Goal: Navigation & Orientation: Understand site structure

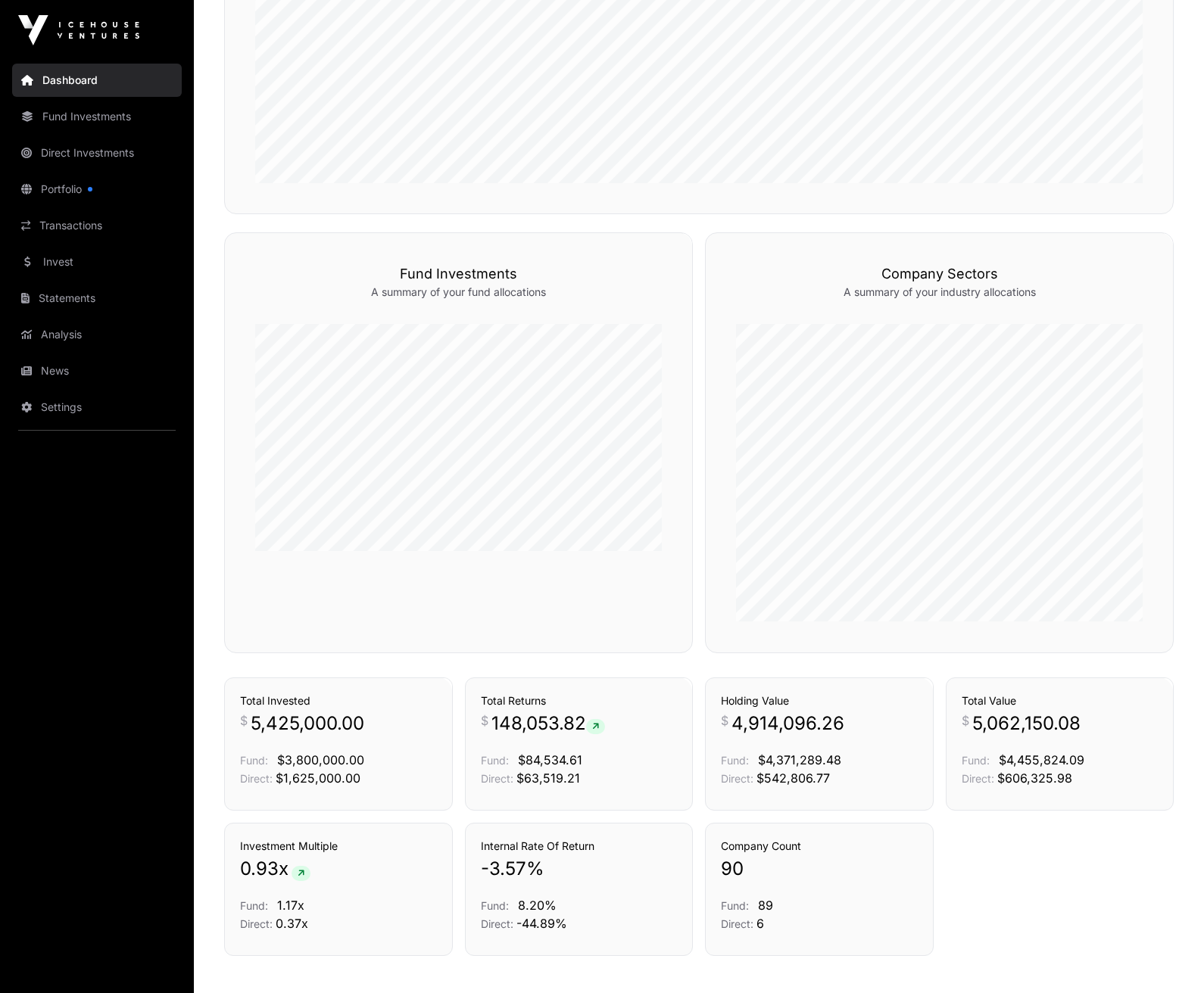
scroll to position [832, 0]
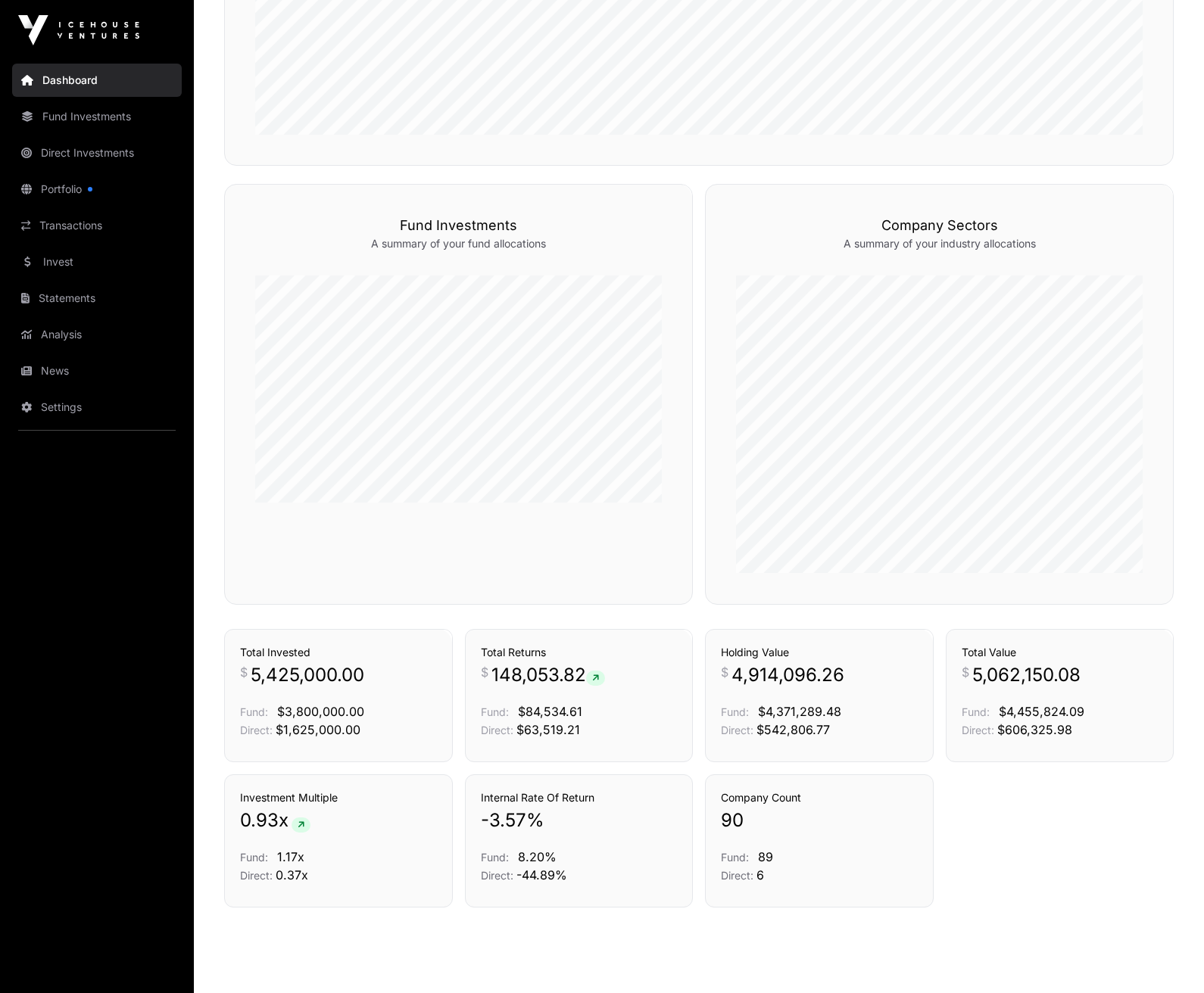
click at [112, 116] on link "Fund Investments" at bounding box center [96, 116] width 170 height 33
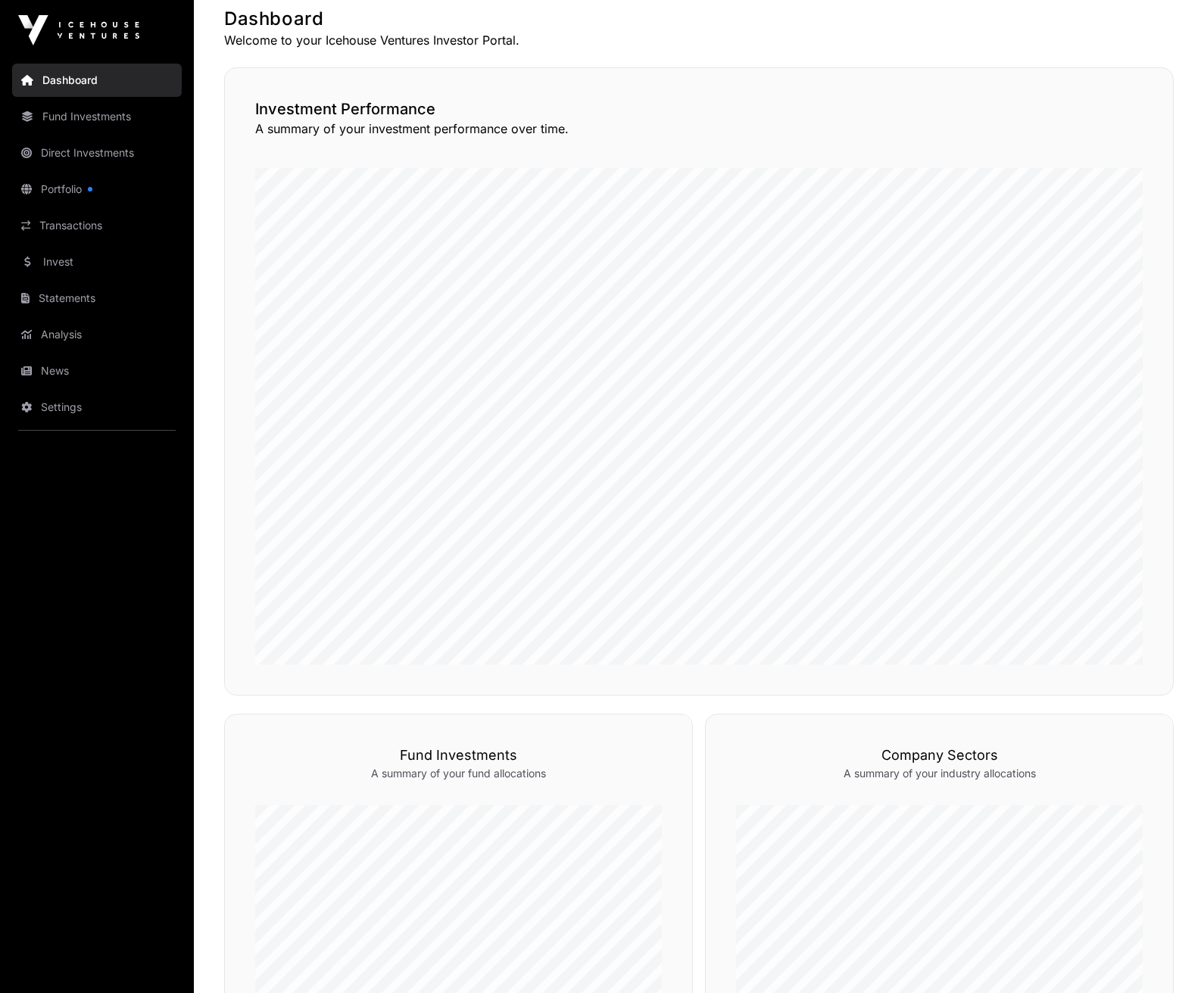
scroll to position [0, 0]
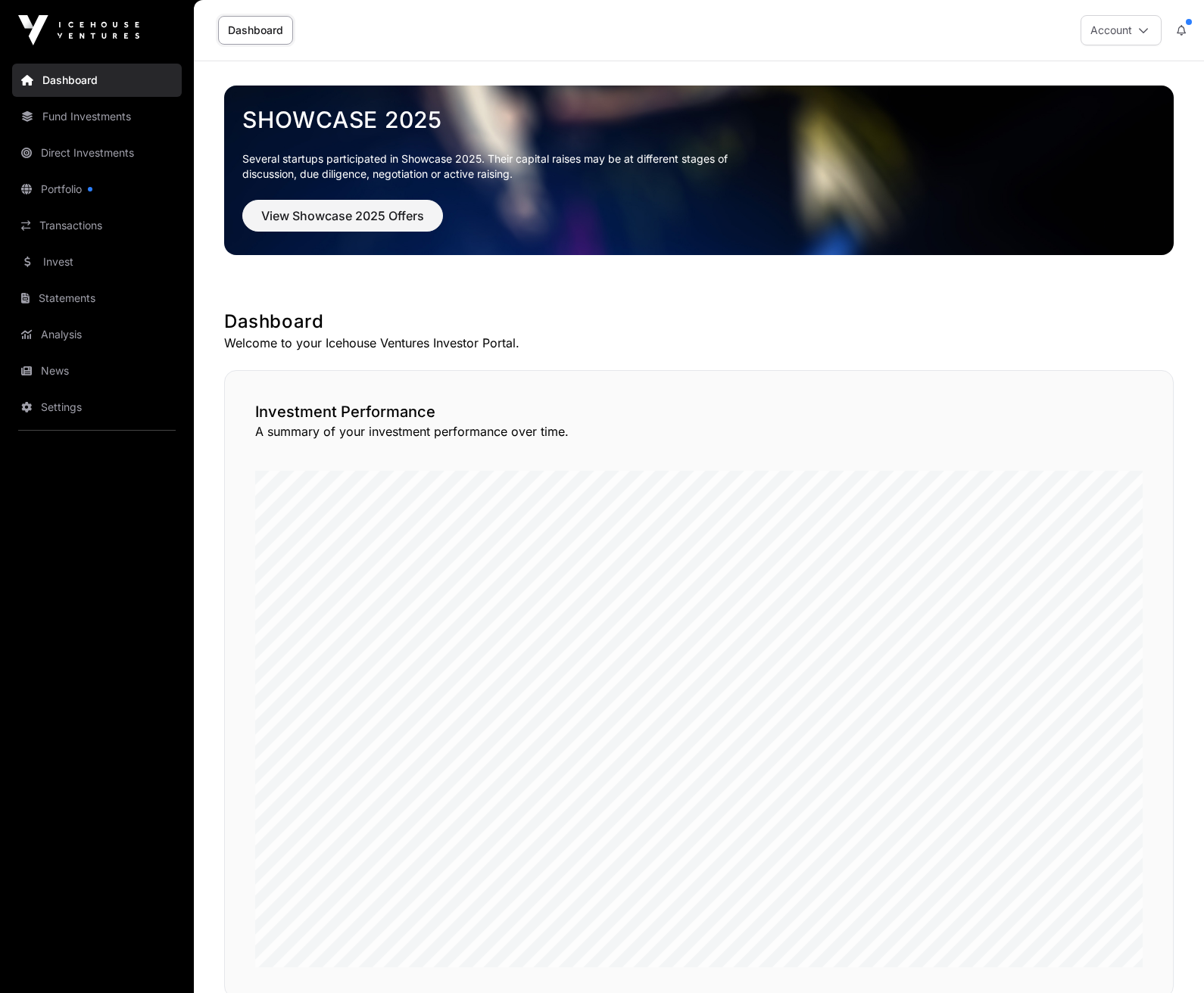
click at [86, 118] on link "Fund Investments" at bounding box center [96, 116] width 170 height 33
click at [85, 148] on link "Direct Investments" at bounding box center [96, 153] width 170 height 33
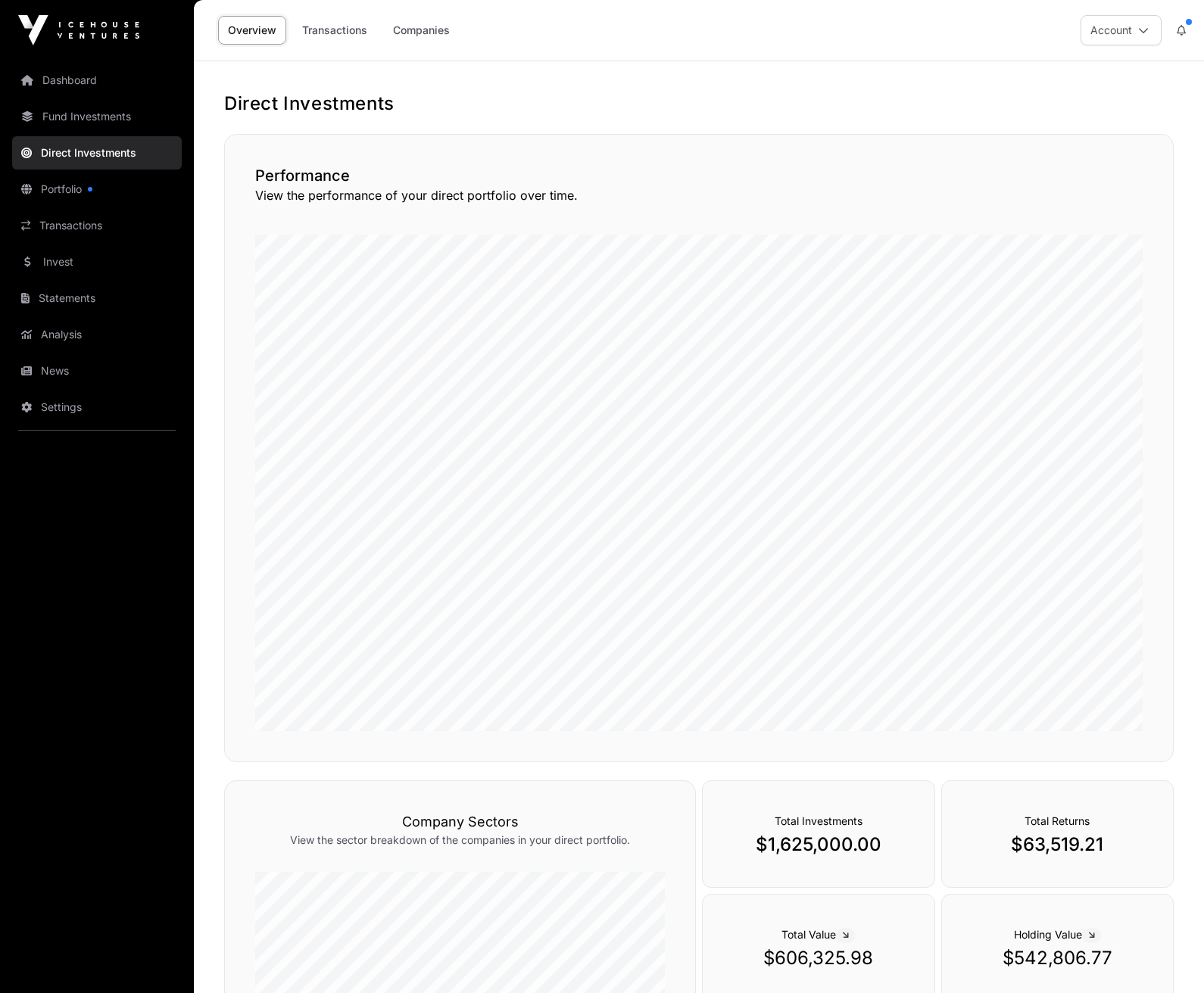
click at [89, 118] on link "Fund Investments" at bounding box center [96, 116] width 170 height 33
click at [80, 116] on link "Fund Investments" at bounding box center [96, 116] width 170 height 33
click at [60, 186] on link "Portfolio" at bounding box center [96, 189] width 170 height 33
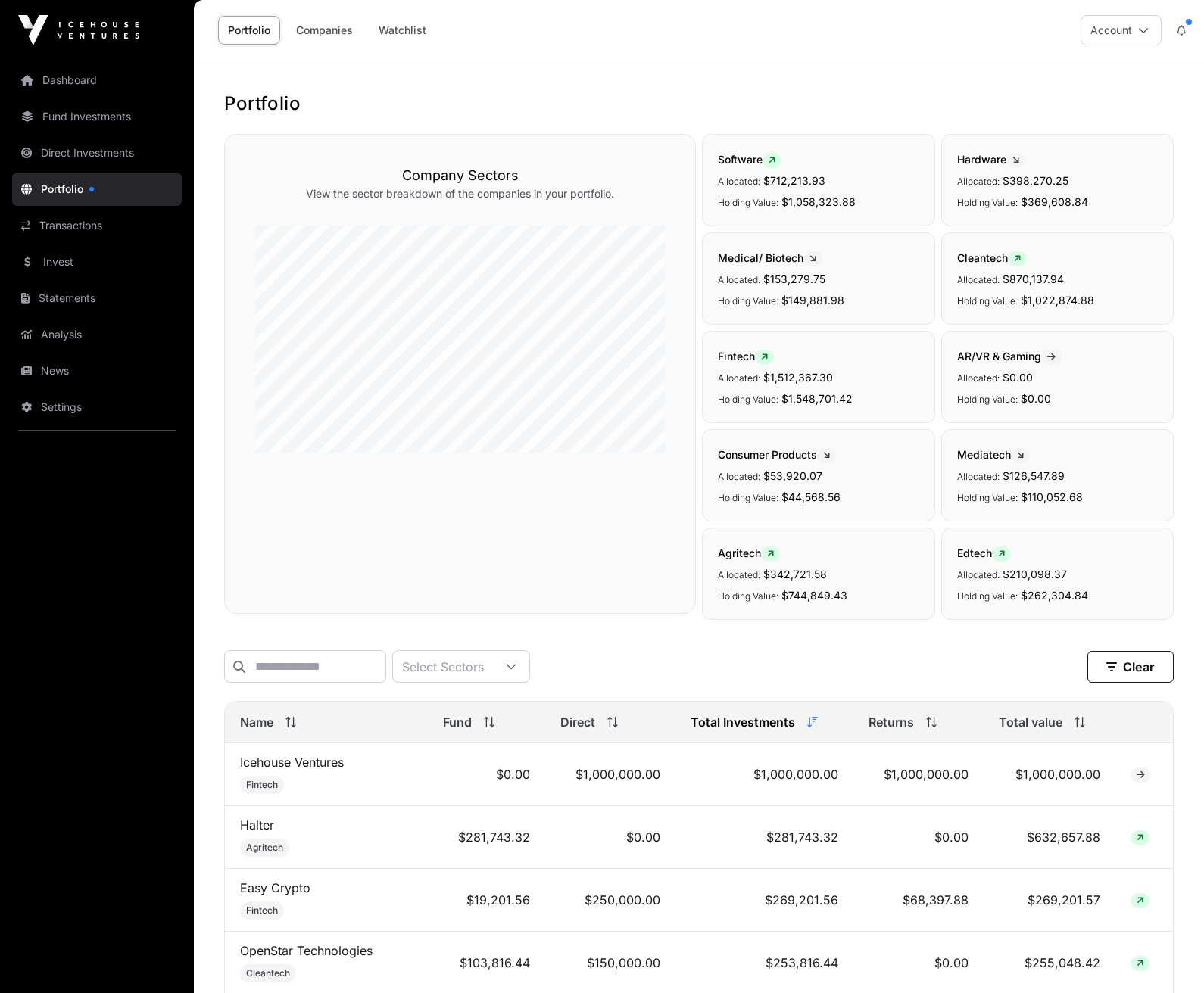
click at [74, 295] on link "Statements" at bounding box center [96, 297] width 170 height 33
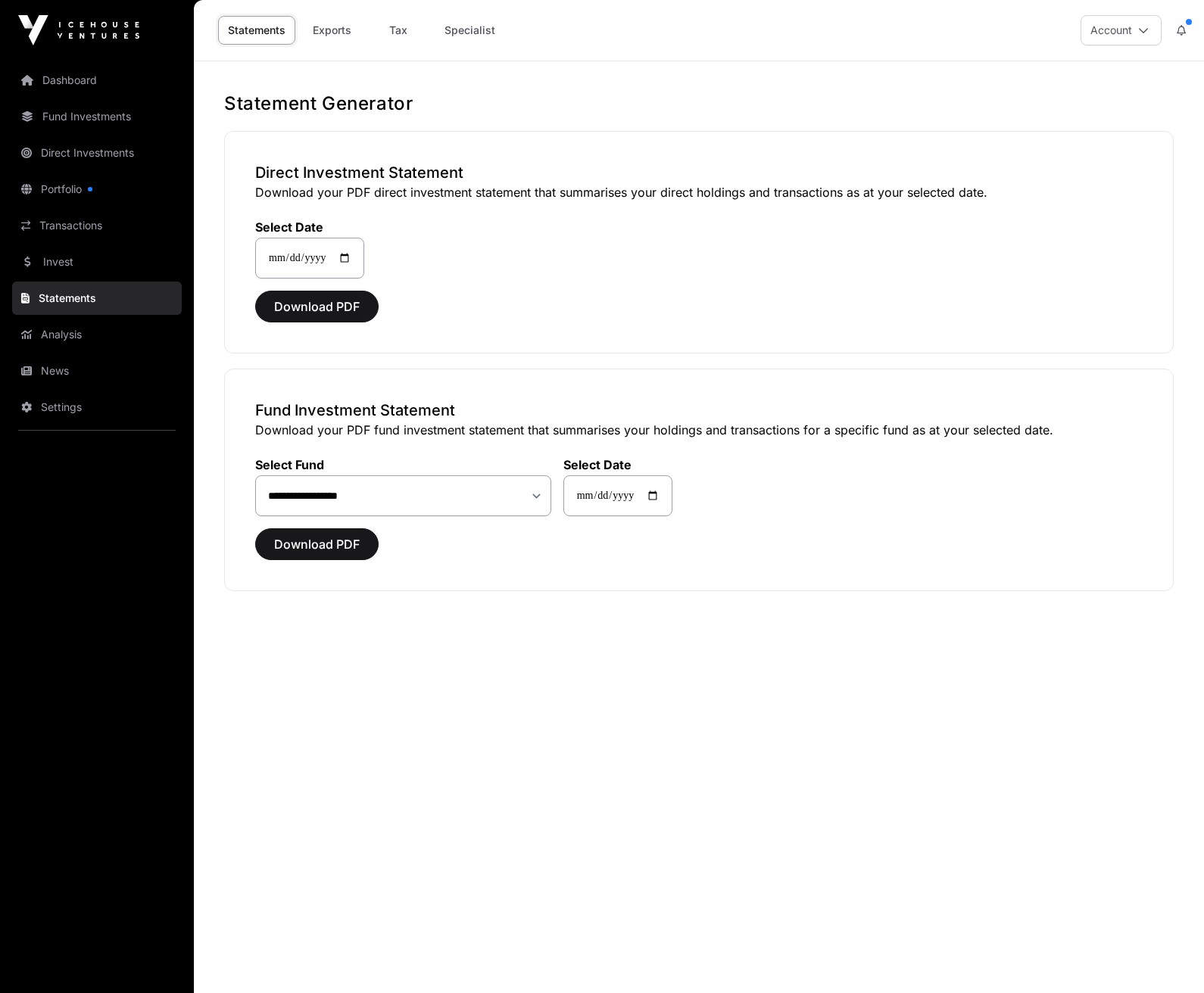
click at [56, 334] on link "Analysis" at bounding box center [96, 334] width 170 height 33
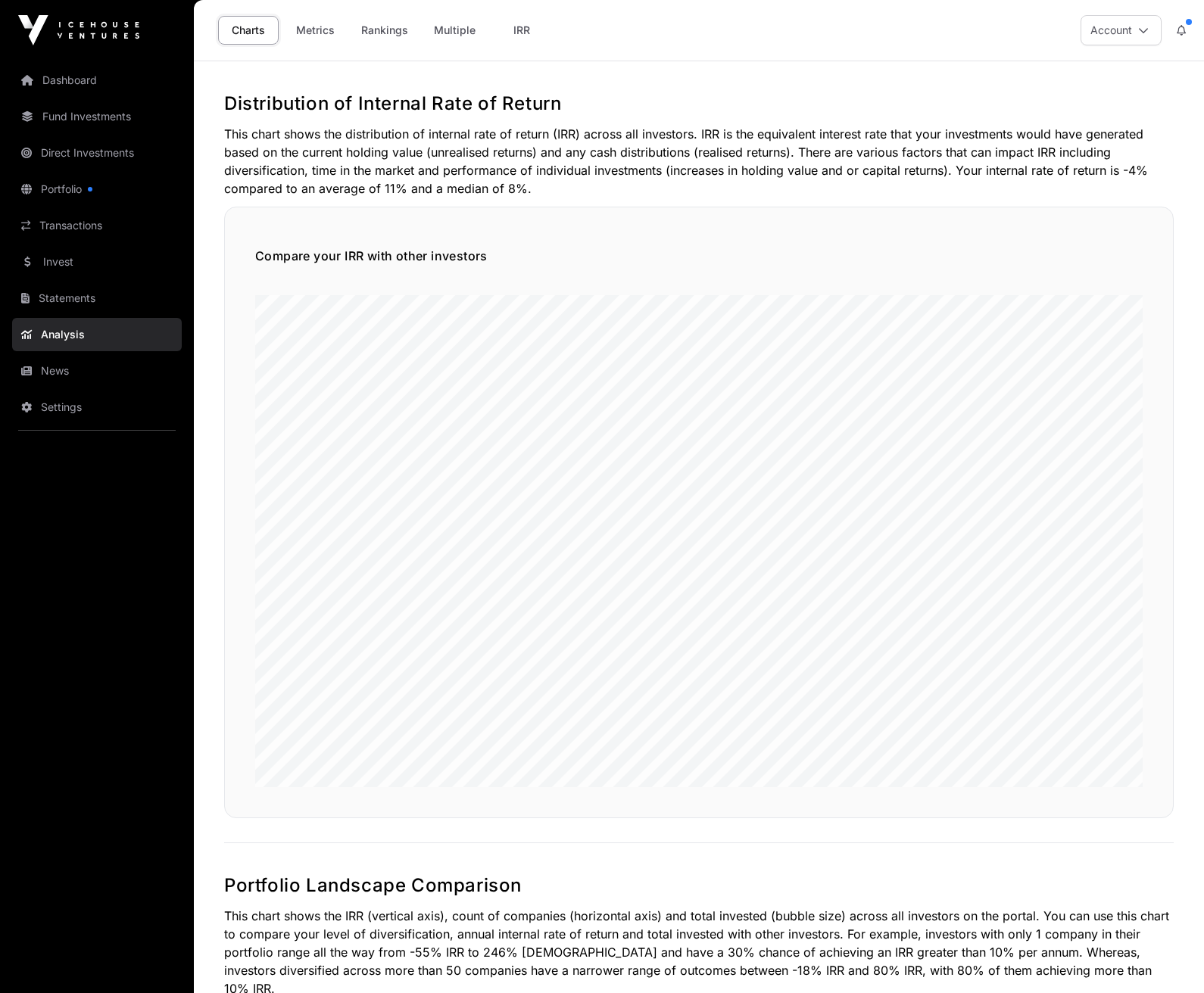
click at [84, 118] on link "Fund Investments" at bounding box center [96, 116] width 170 height 33
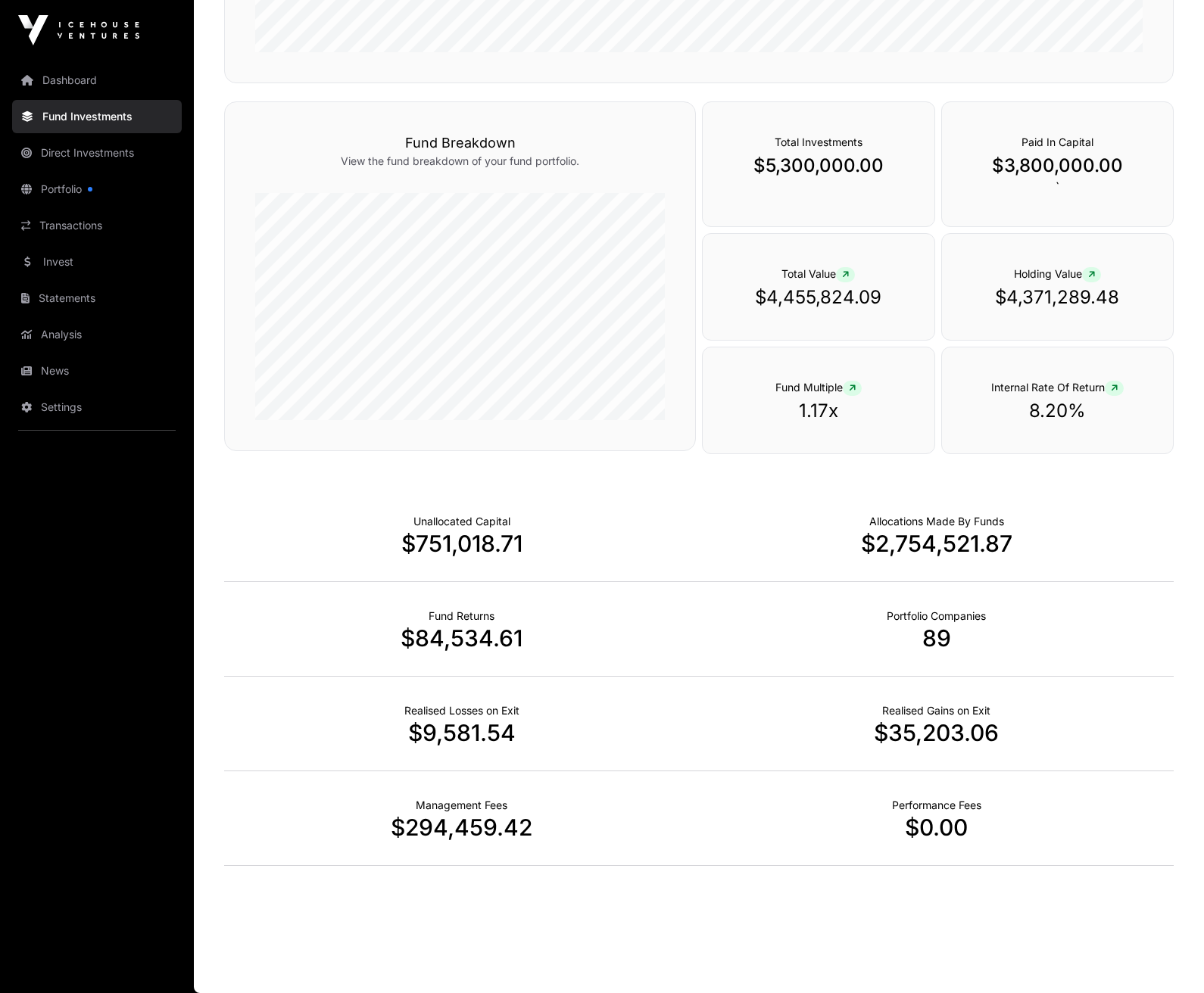
scroll to position [205, 0]
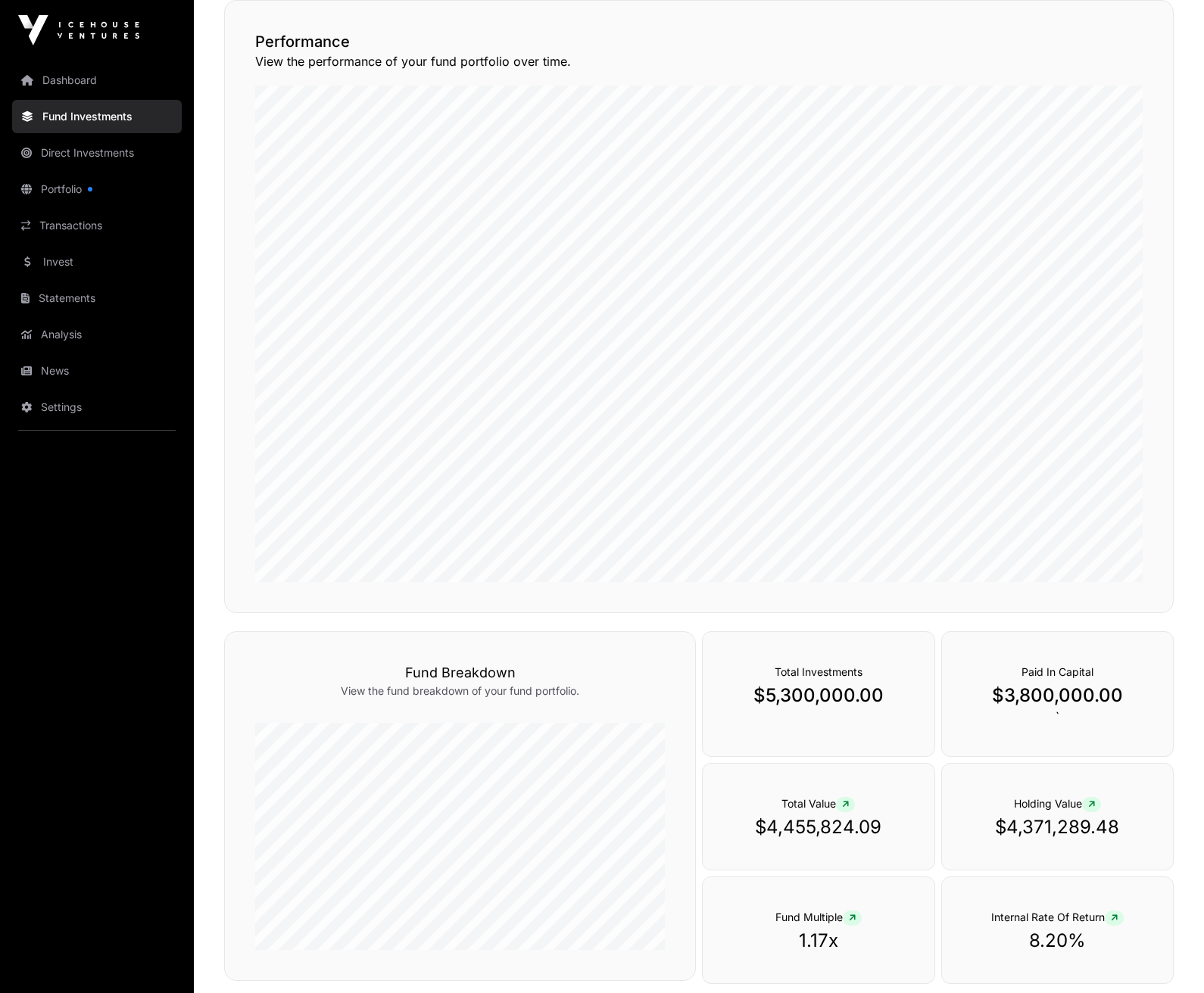
click at [94, 157] on link "Direct Investments" at bounding box center [96, 153] width 170 height 33
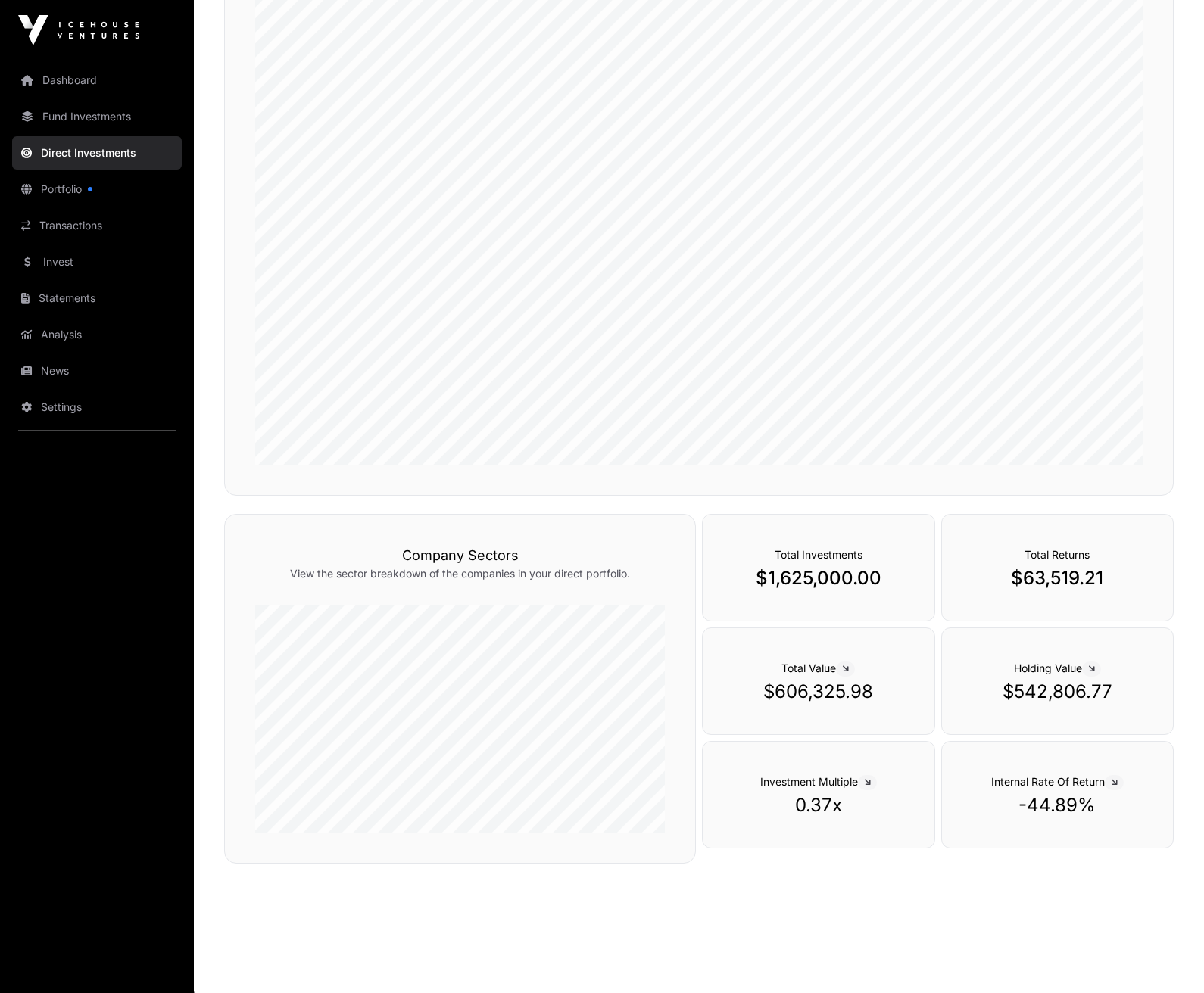
scroll to position [270, 0]
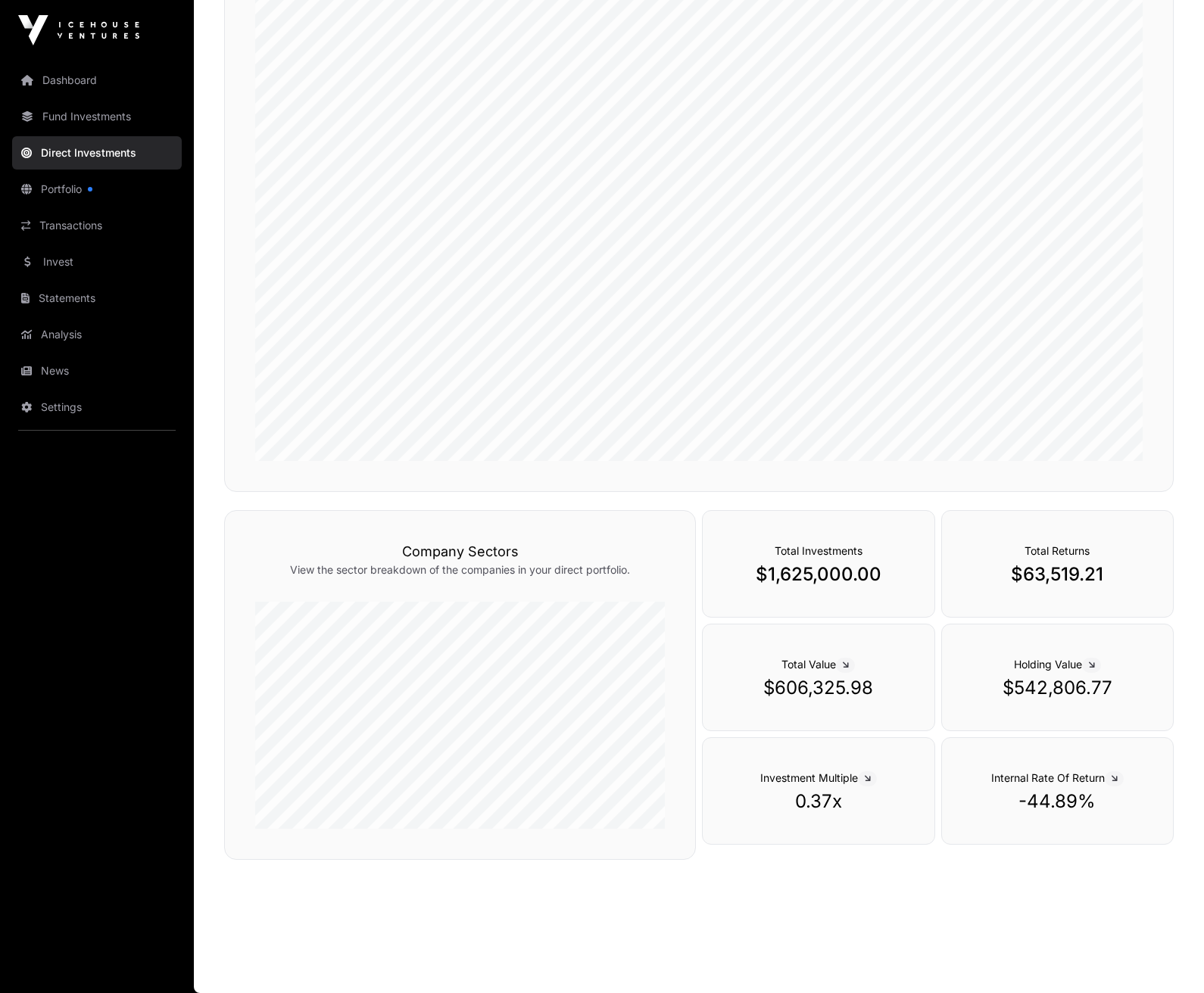
click at [84, 119] on link "Fund Investments" at bounding box center [96, 116] width 170 height 33
